Goal: Book appointment/travel/reservation

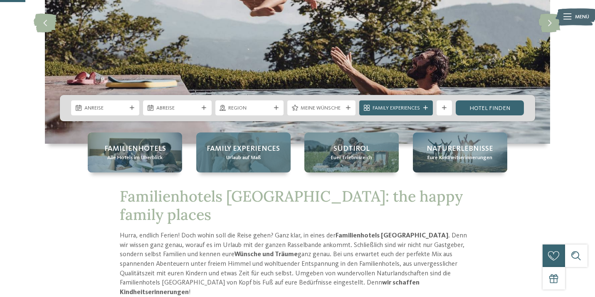
scroll to position [136, 0]
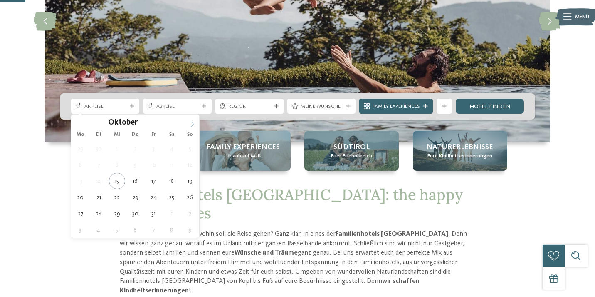
click at [197, 124] on span at bounding box center [192, 121] width 14 height 14
click at [194, 123] on icon at bounding box center [192, 124] width 6 height 6
type div "[DATE]"
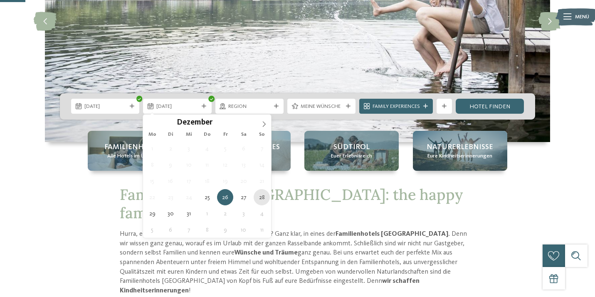
type div "[DATE]"
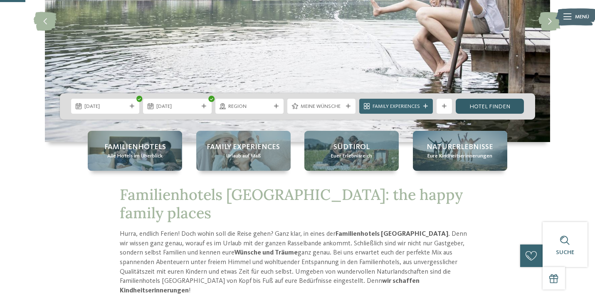
click at [489, 103] on link "Hotel finden" at bounding box center [490, 106] width 68 height 15
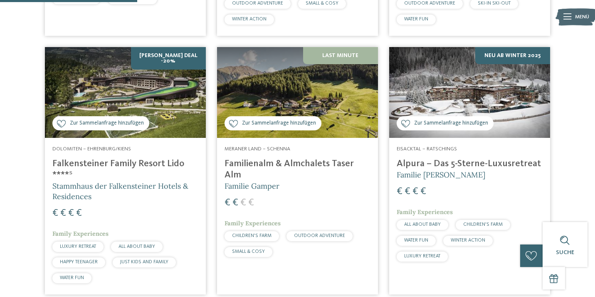
scroll to position [484, 0]
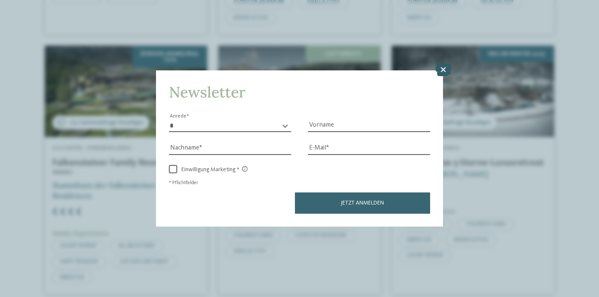
click at [440, 76] on icon at bounding box center [443, 69] width 16 height 13
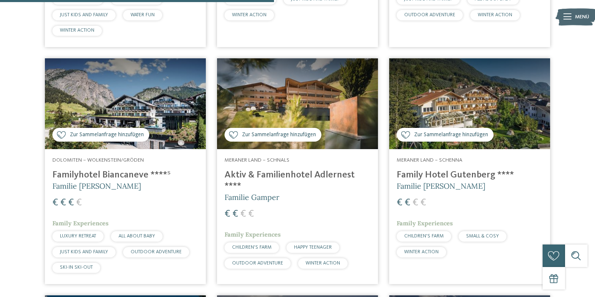
scroll to position [967, 0]
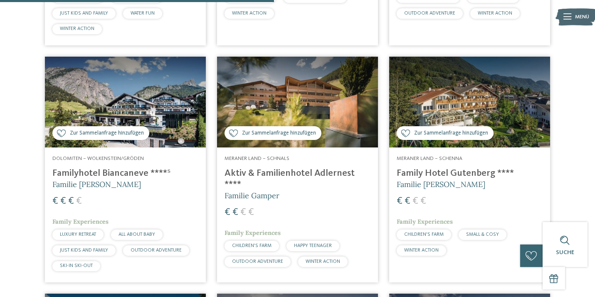
click at [297, 173] on h4 "Aktiv & Familienhotel Adlernest ****" at bounding box center [298, 179] width 146 height 22
click at [309, 174] on h4 "Aktiv & Familienhotel Adlernest ****" at bounding box center [298, 179] width 146 height 22
click at [321, 100] on img at bounding box center [297, 102] width 161 height 91
